Goal: Book appointment/travel/reservation

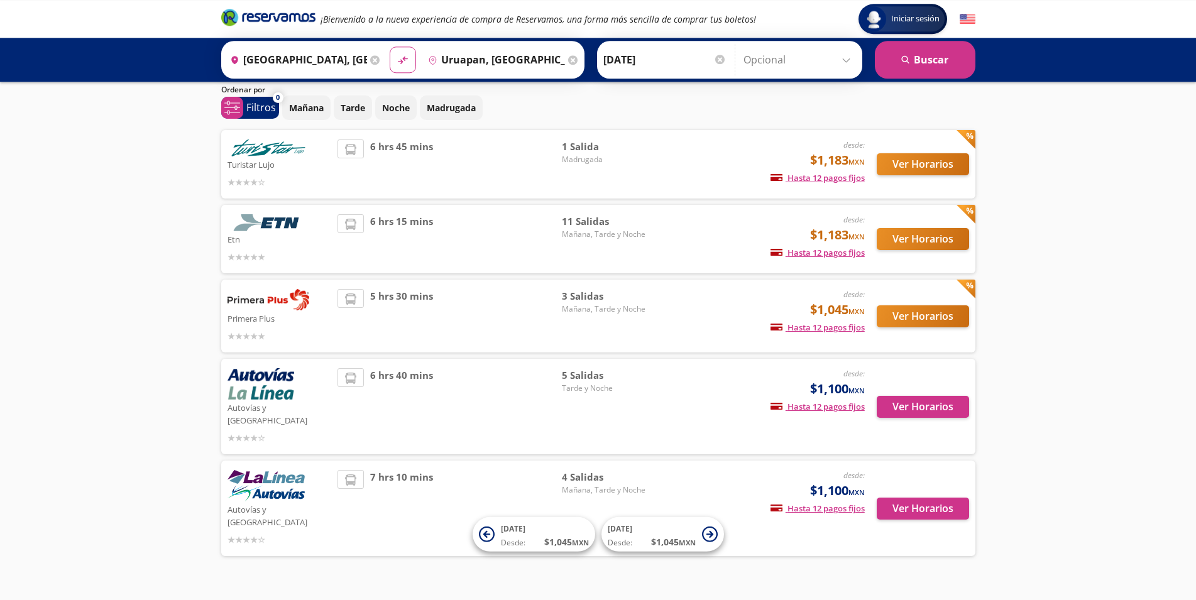
scroll to position [42, 0]
click at [908, 238] on button "Ver Horarios" at bounding box center [923, 238] width 92 height 22
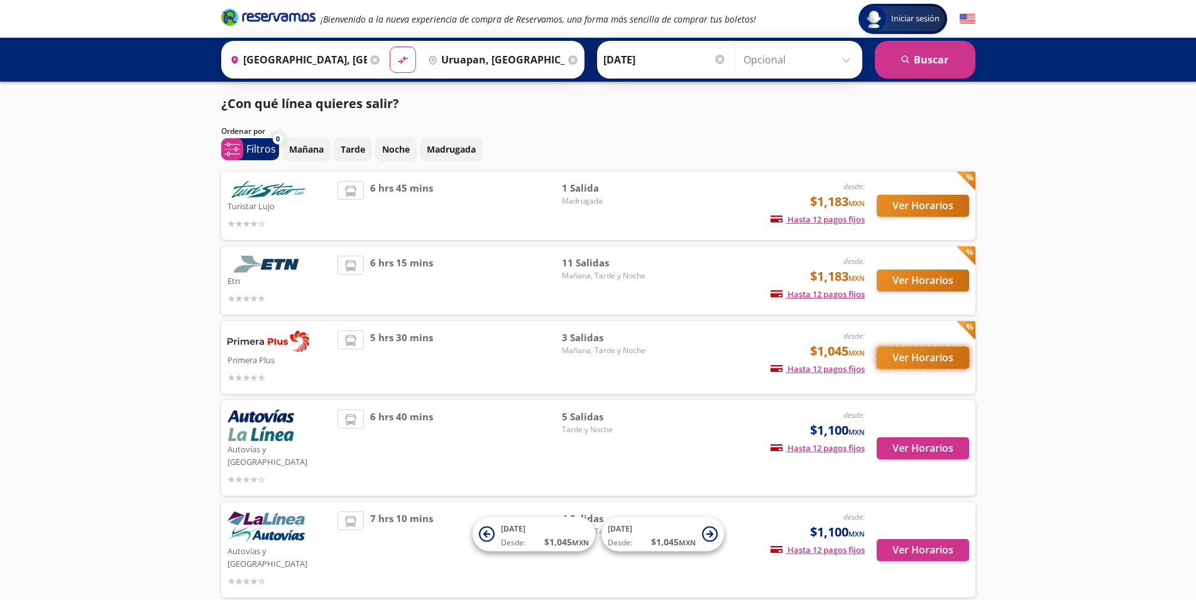
click at [907, 359] on button "Ver Horarios" at bounding box center [923, 358] width 92 height 22
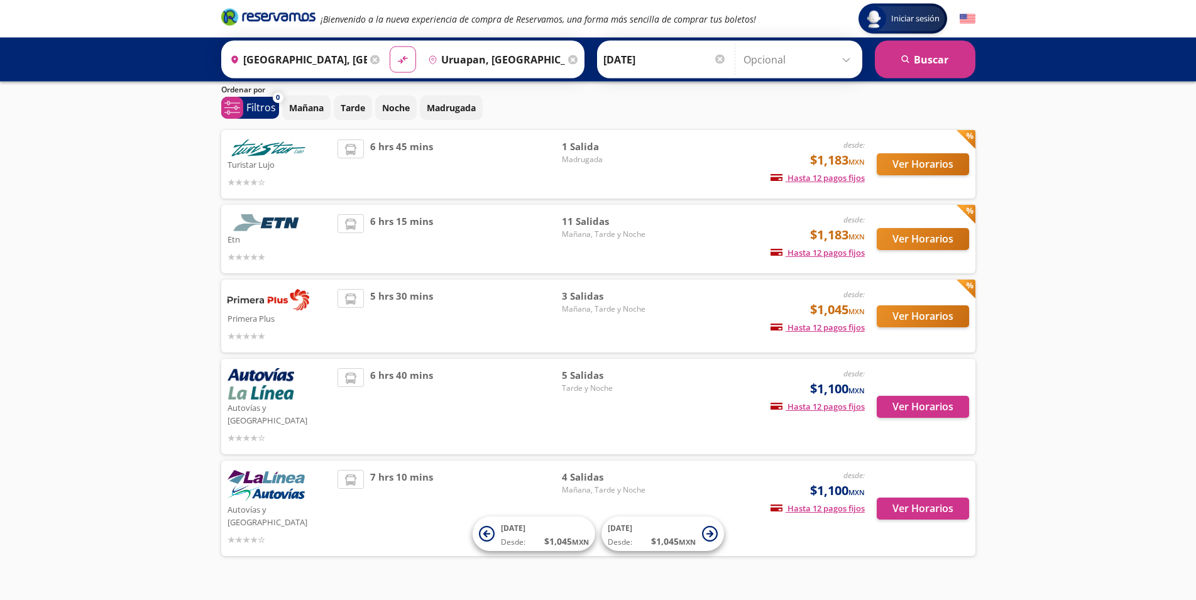
scroll to position [42, 0]
